Goal: Check status: Check status

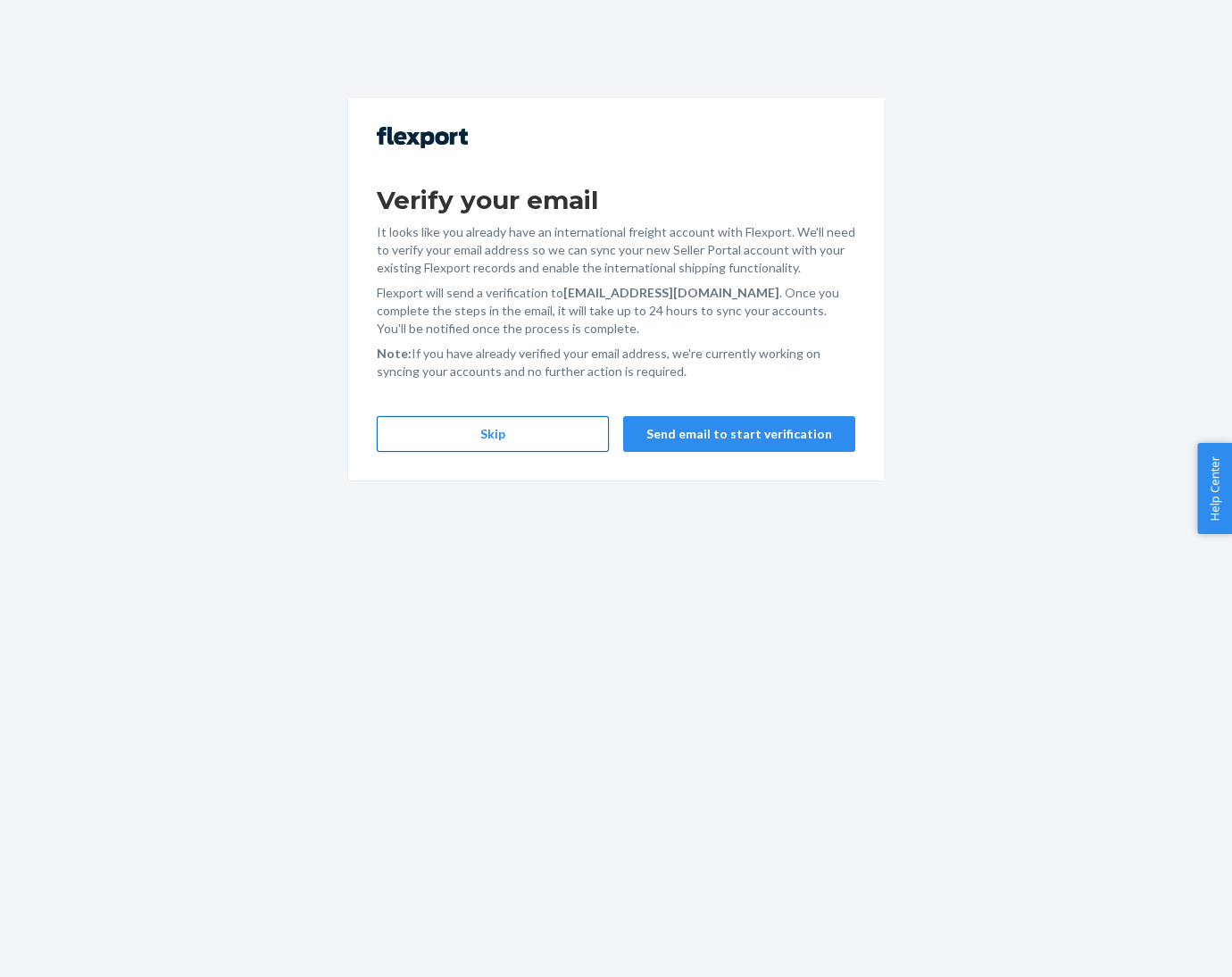
click at [490, 444] on button "Skip" at bounding box center [493, 434] width 233 height 36
